Goal: Task Accomplishment & Management: Manage account settings

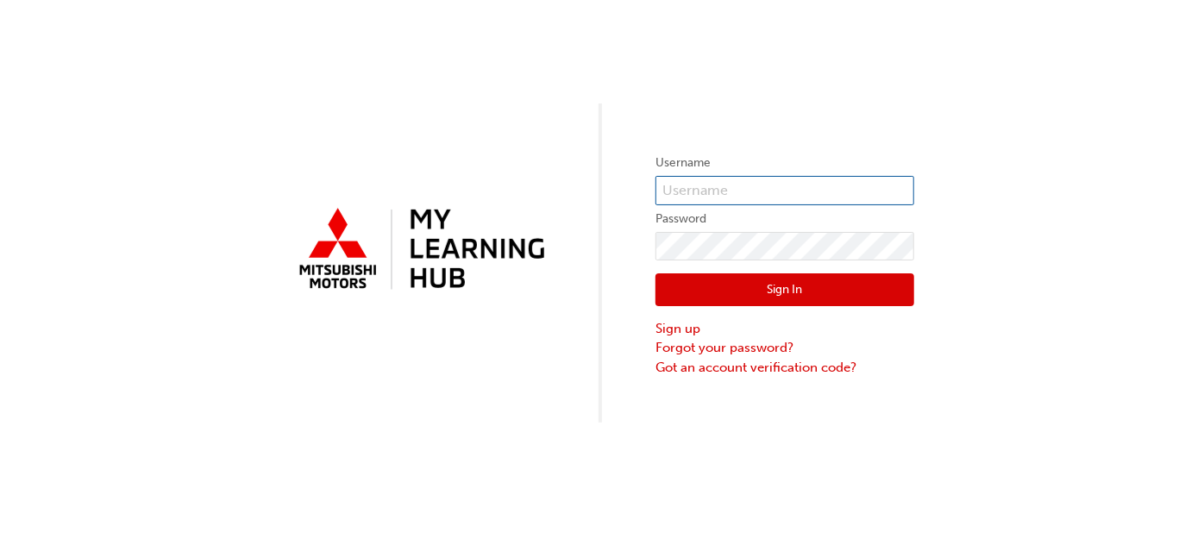
type input "0005974803"
drag, startPoint x: 1050, startPoint y: 1, endPoint x: 950, endPoint y: 43, distance: 109.4
click at [950, 43] on div "Username 0005974803 Password Sign In Sign up Forgot your password? Got an accou…" at bounding box center [602, 211] width 1204 height 423
